Goal: Task Accomplishment & Management: Use online tool/utility

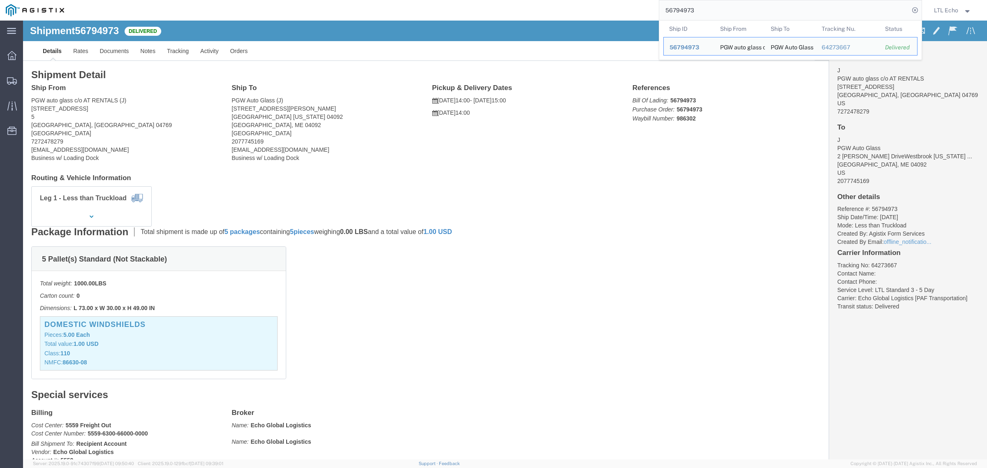
drag, startPoint x: 715, startPoint y: 11, endPoint x: 522, endPoint y: 19, distance: 192.6
click at [545, 15] on div "56794973 Ship ID Ship From Ship To Tracking Nu. Status Ship ID 56794973 Ship Fr…" at bounding box center [496, 10] width 852 height 21
paste input "841008"
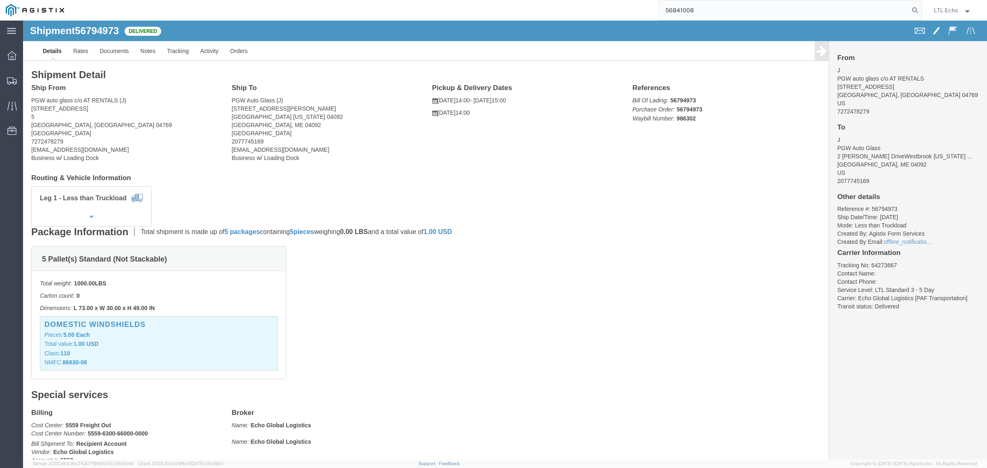
type input "56841008"
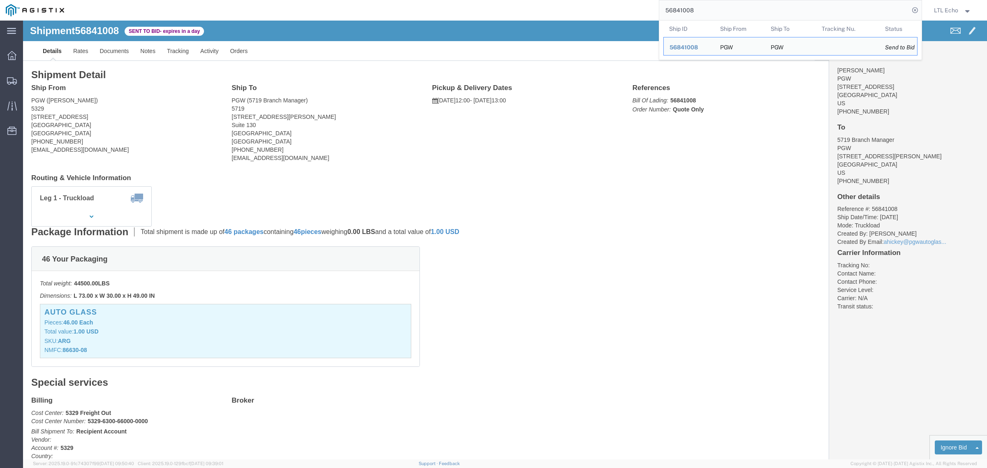
click div "Package Information Total shipment is made up of 46 packages containing 46 piec…"
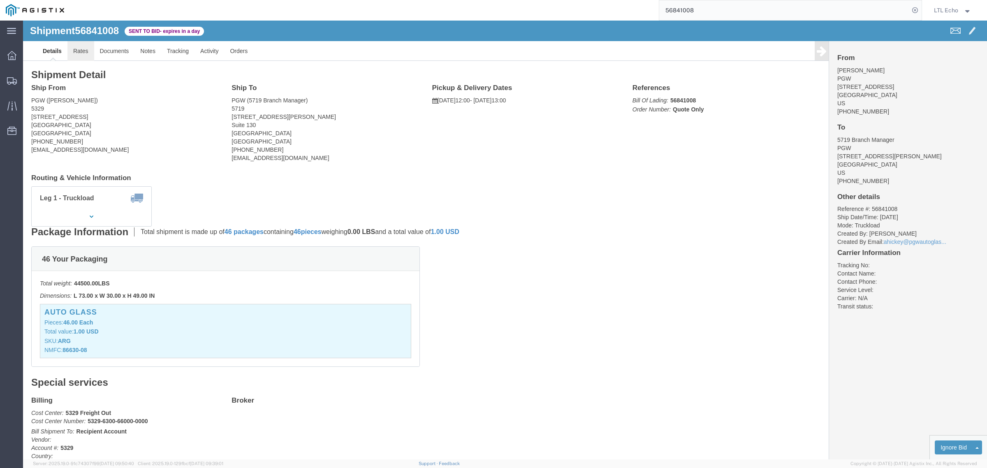
click link "Rates"
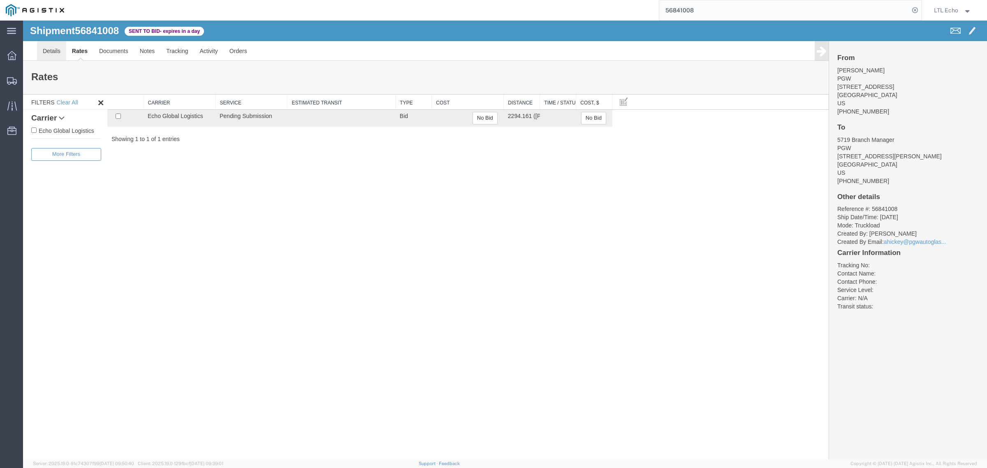
click at [49, 52] on link "Details" at bounding box center [51, 51] width 29 height 20
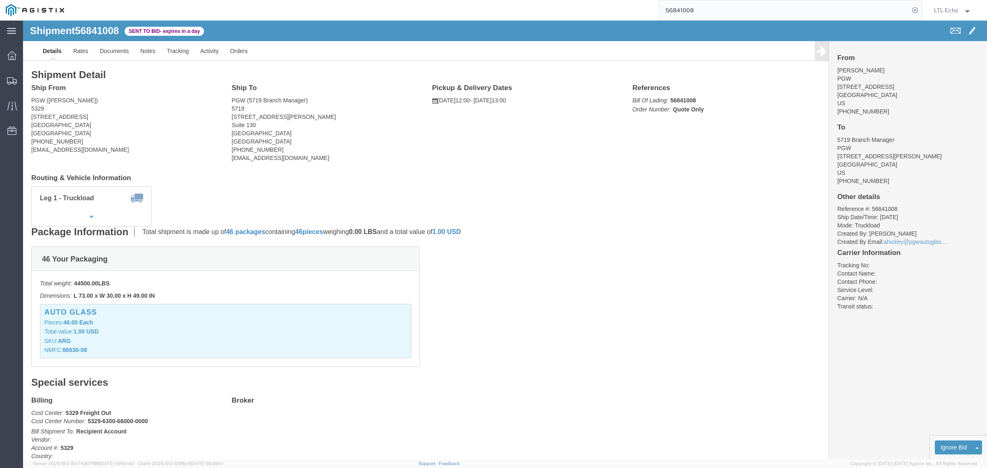
click address "PGW ([PERSON_NAME]) [STREET_ADDRESS] [PHONE_NUMBER] [EMAIL_ADDRESS][DOMAIN_NAME]"
copy address "45601"
click address "PGW (5719 Branch Manager) 5719 [STREET_ADDRESS][PERSON_NAME] [PHONE_NUMBER] [EM…"
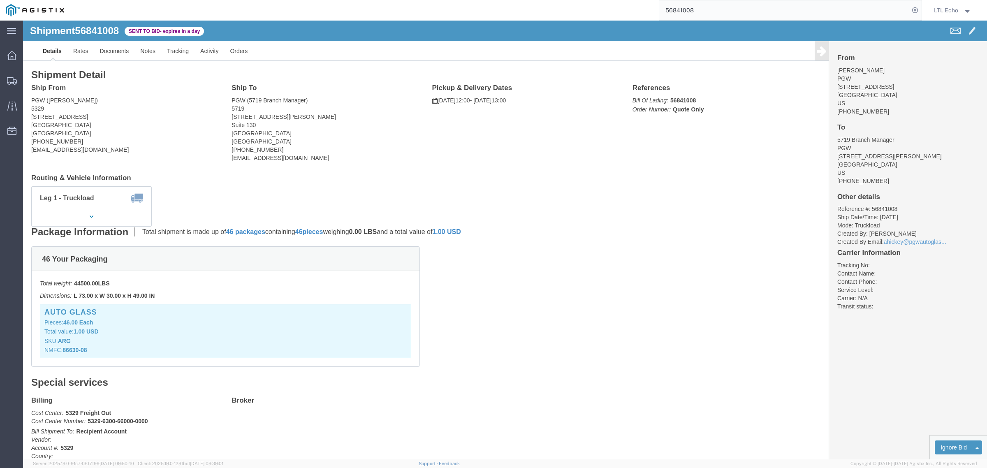
click address "PGW (5719 Branch Manager) 5719 [STREET_ADDRESS][PERSON_NAME] [PHONE_NUMBER] [EM…"
copy address "91911"
click li "Reference #: 56841008"
copy li "56841008"
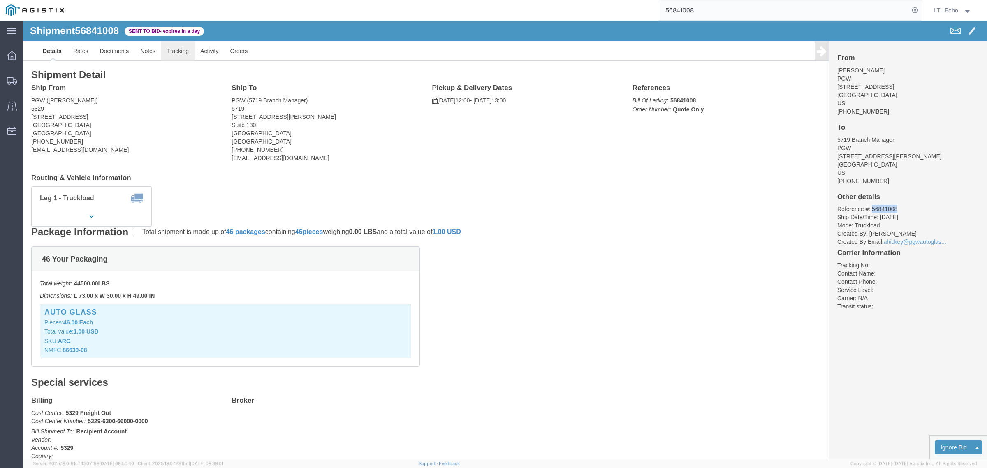
click link "Tracking"
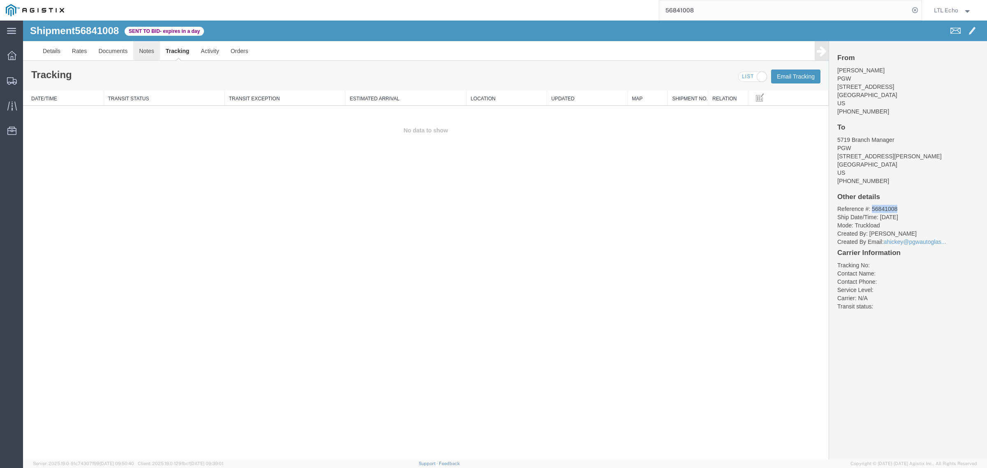
click at [153, 52] on link "Notes" at bounding box center [146, 51] width 27 height 20
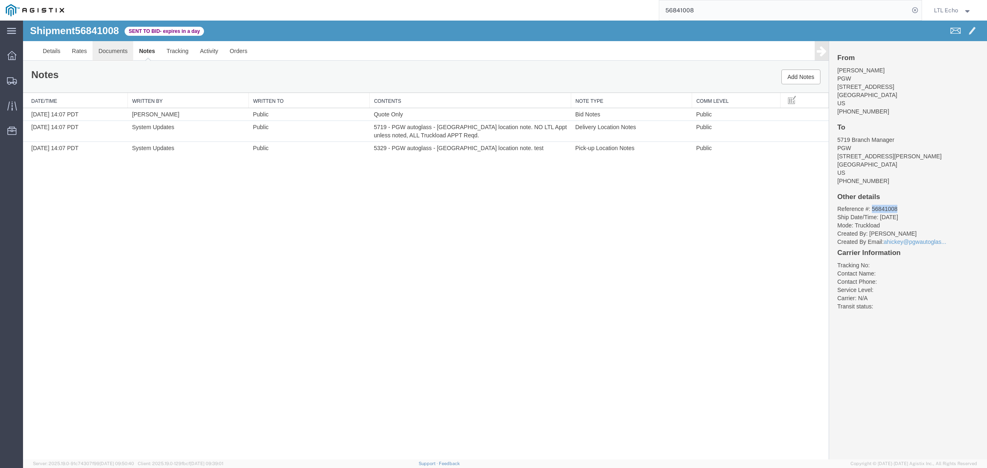
click at [113, 53] on link "Documents" at bounding box center [113, 51] width 41 height 20
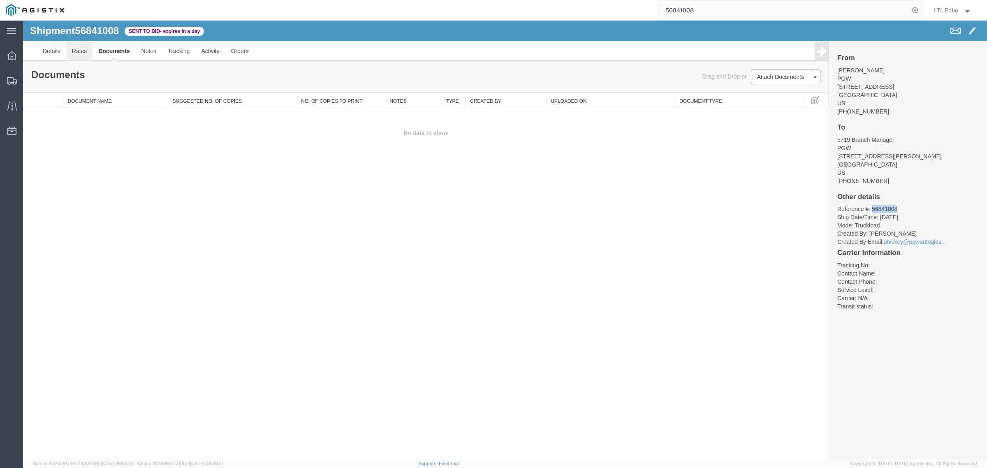
click at [73, 50] on link "Rates" at bounding box center [79, 51] width 27 height 20
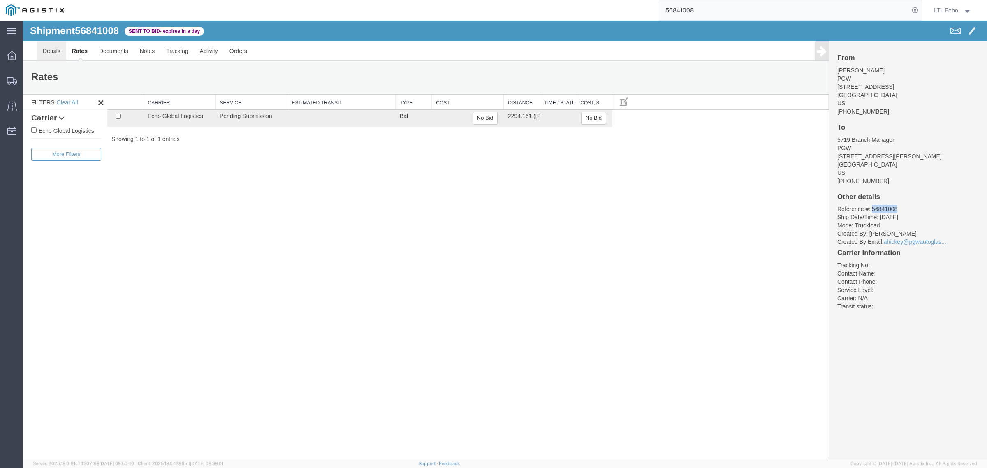
click at [58, 56] on link "Details" at bounding box center [51, 51] width 29 height 20
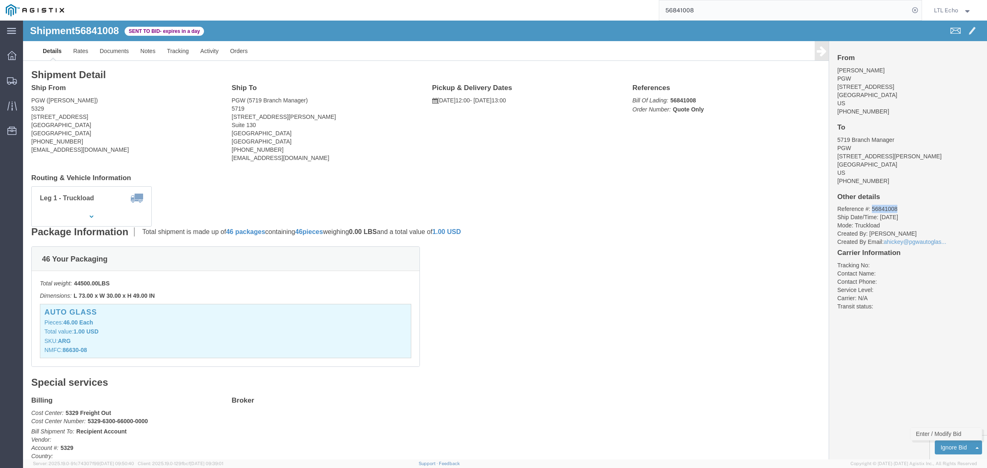
click link "Enter / Modify Bid"
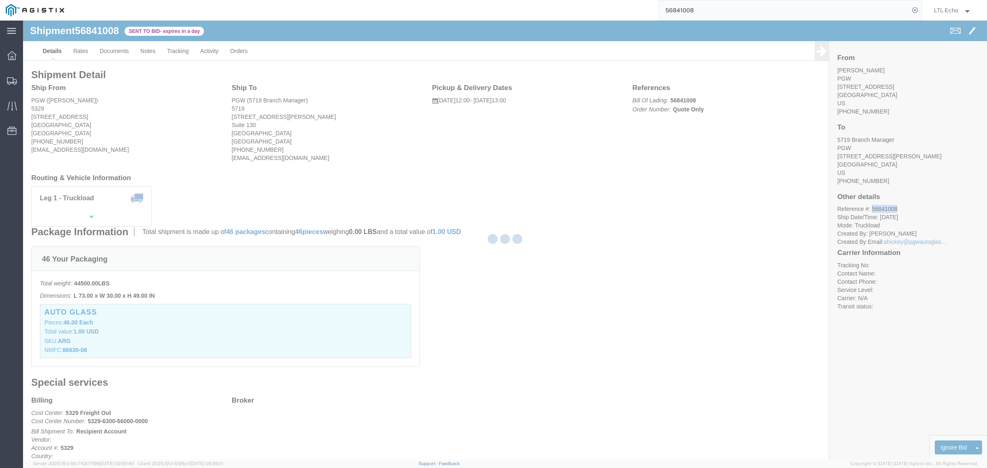
select select "4622"
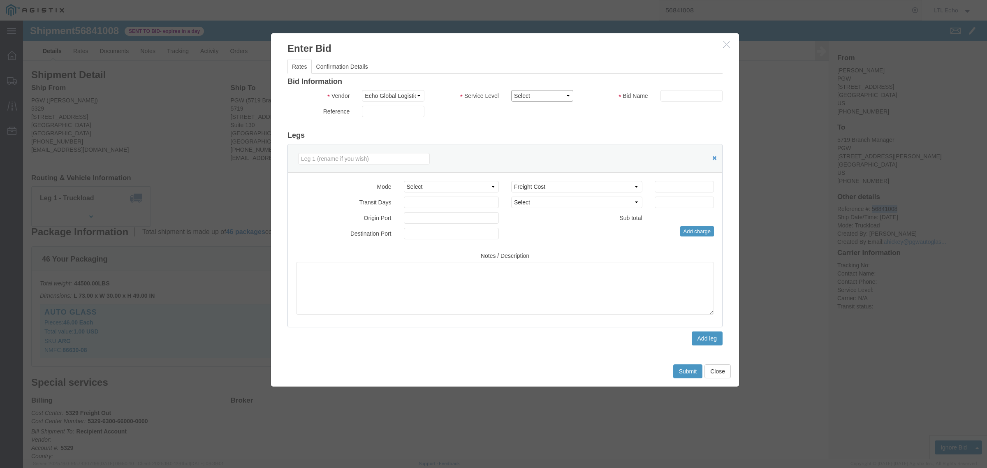
click select "Select Guaranteed Next Day LTL Standard 3-5 Day Rail TL Standard 3 - 5 Day"
select select "13989"
click select "Select Guaranteed Next Day LTL Standard 3-5 Day Rail TL Standard 3 - 5 Day"
click input "text"
type input "56841008"
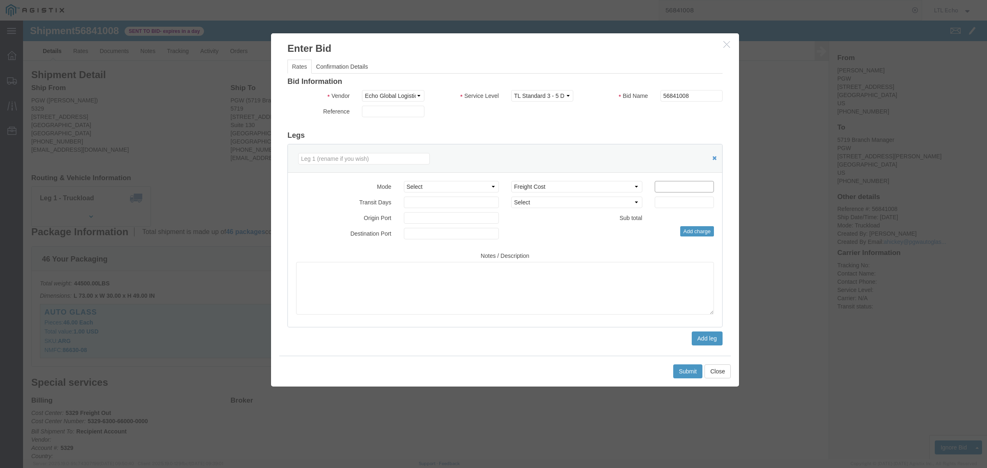
click input "number"
type input "3960"
click button "Submit"
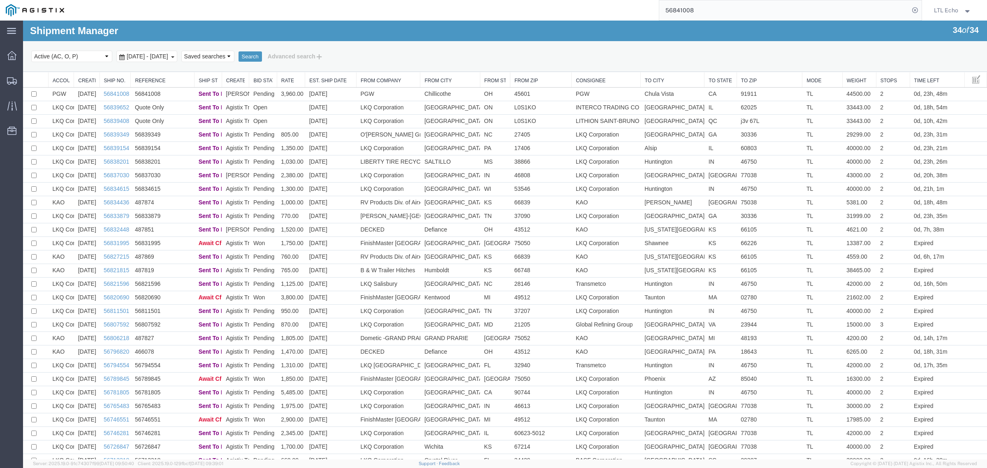
click at [697, 9] on input "56841008" at bounding box center [784, 10] width 250 height 20
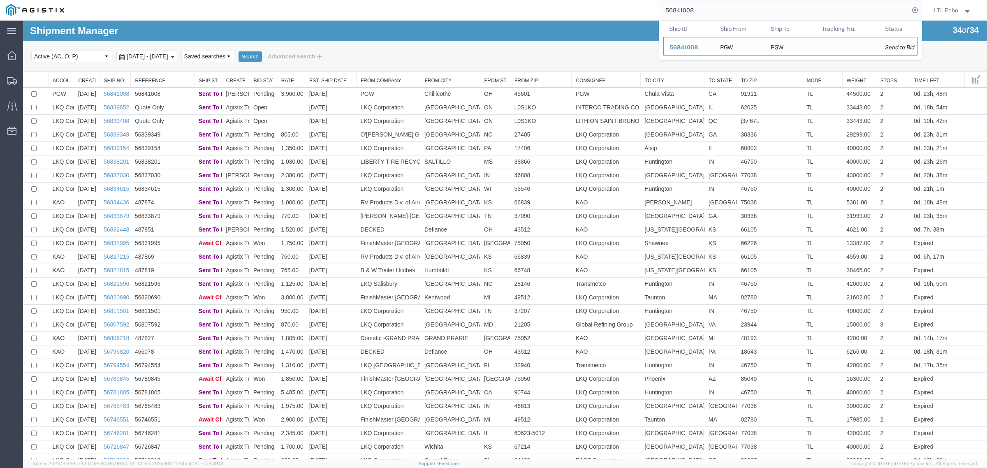
click at [696, 46] on span "56841008" at bounding box center [683, 47] width 28 height 7
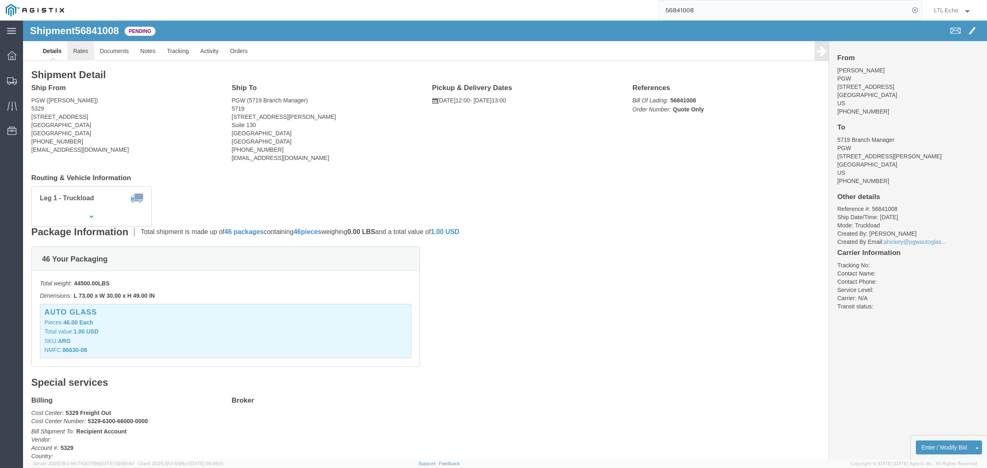
click link "Rates"
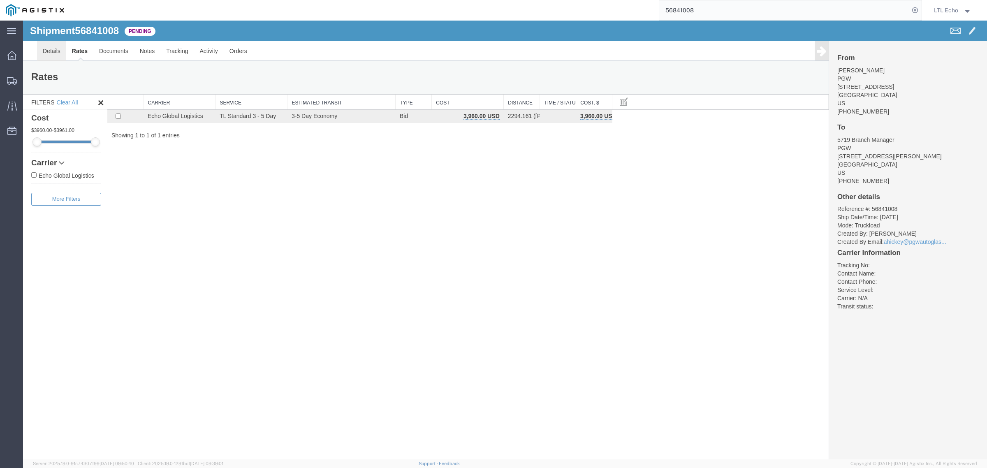
click at [53, 50] on link "Details" at bounding box center [51, 51] width 29 height 20
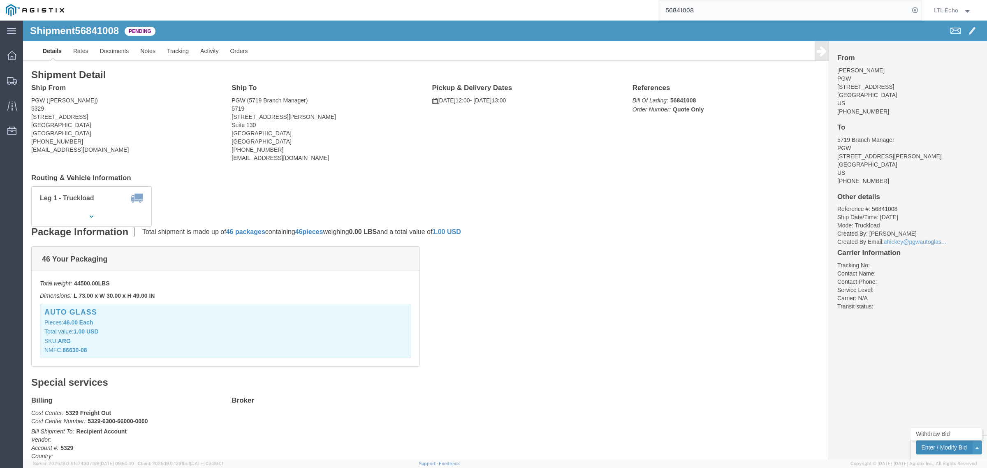
click button "Enter / Modify Bid"
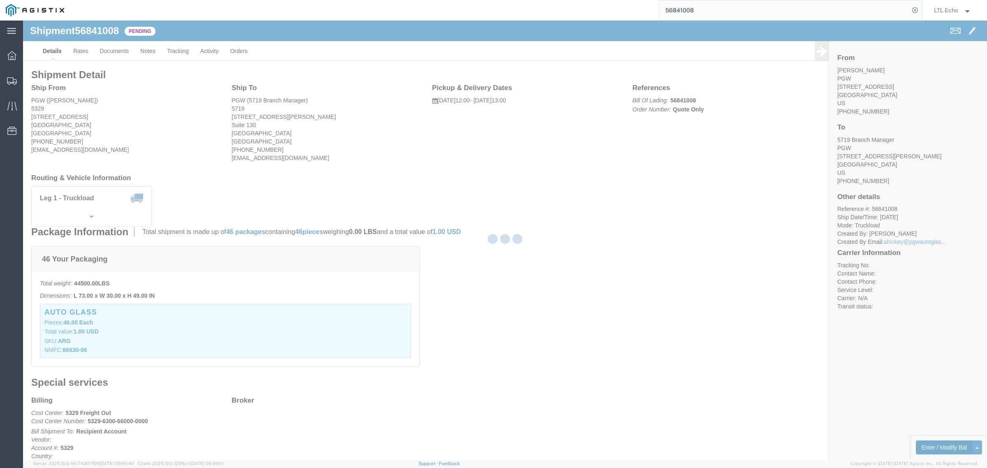
select select "4622"
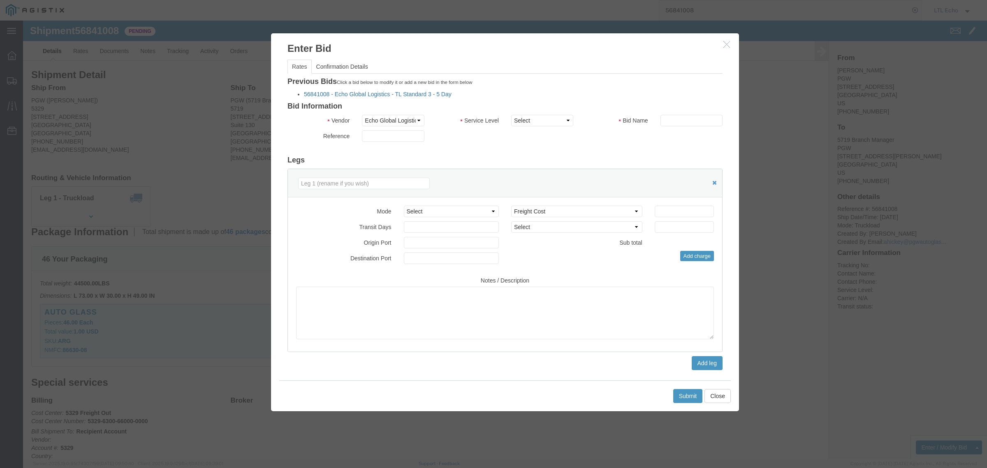
click link "56841008 - Echo Global Logistics - TL Standard 3 - 5 Day"
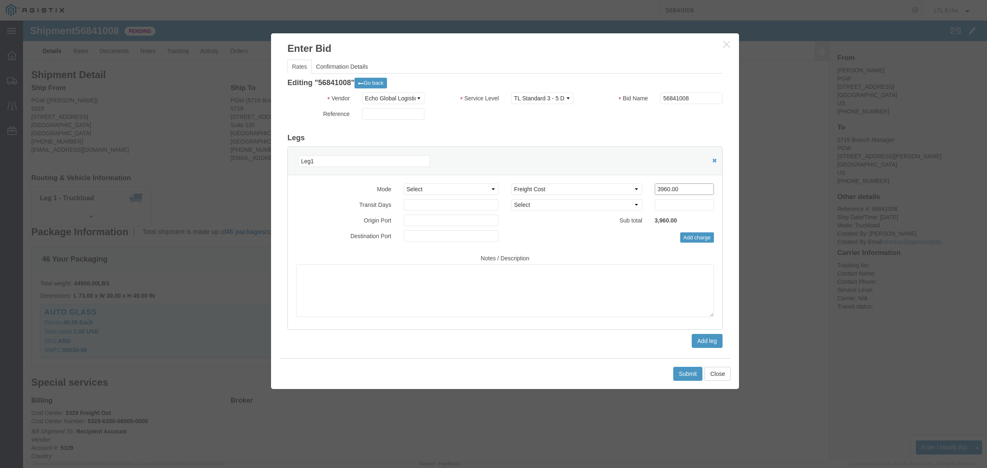
drag, startPoint x: 669, startPoint y: 166, endPoint x: 607, endPoint y: 171, distance: 62.4
click div "Select 2 Day Service 3 Axle Winch Truck 3 to 5 Day Service 96L Domestic Flat Ra…"
type input "3670"
click button "Submit"
